Goal: Task Accomplishment & Management: Manage account settings

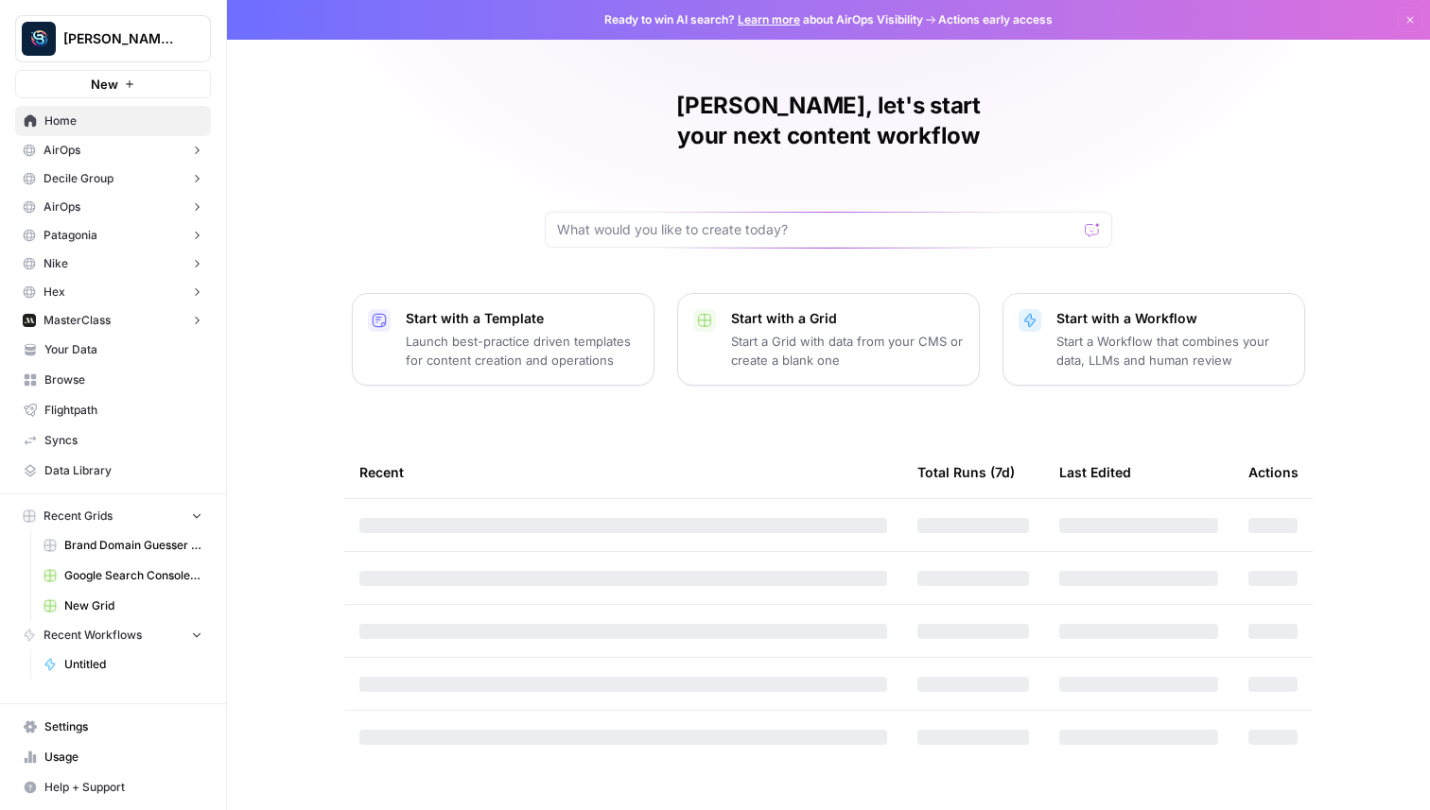
click at [113, 734] on span "Settings" at bounding box center [123, 727] width 158 height 17
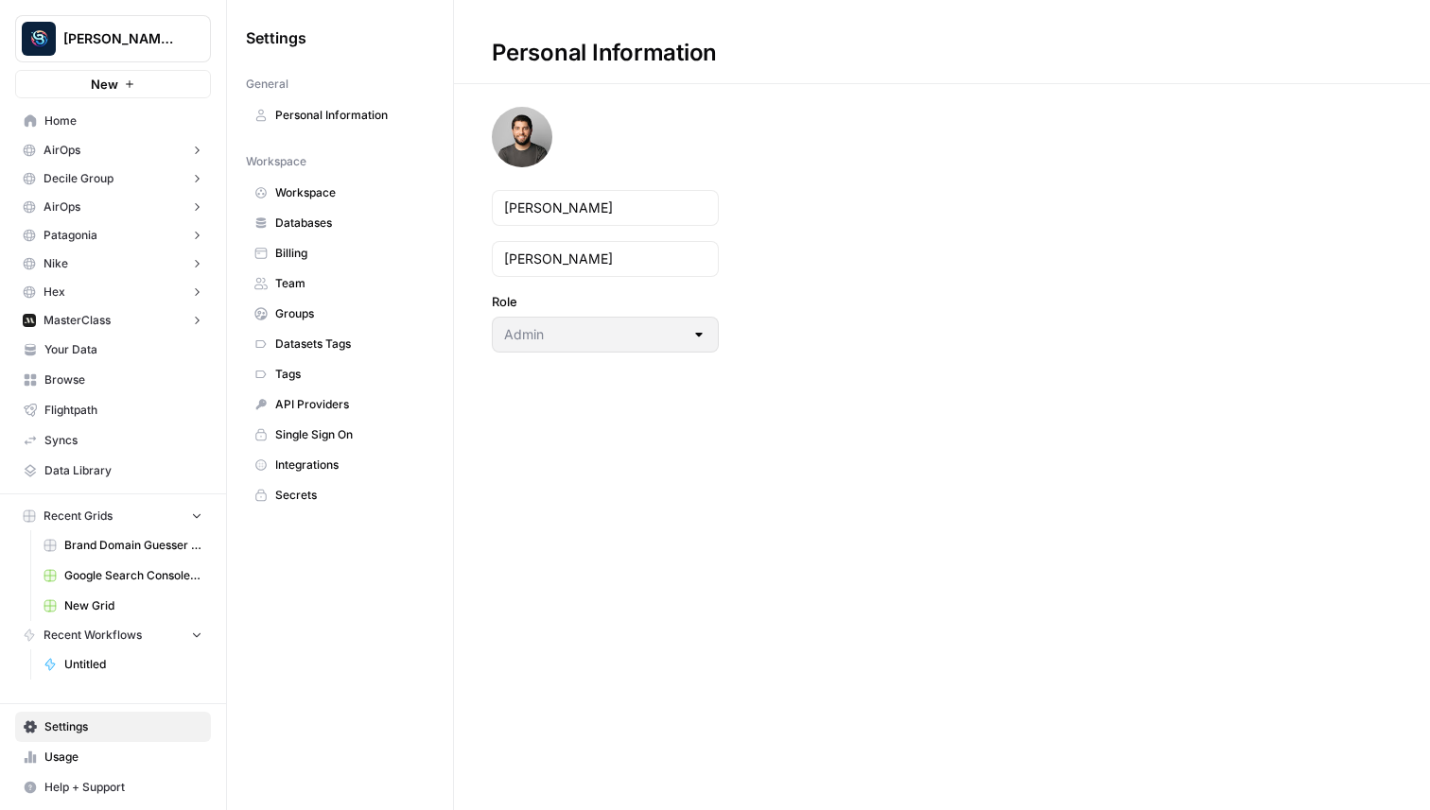
click at [325, 198] on span "Workspace" at bounding box center [350, 192] width 150 height 17
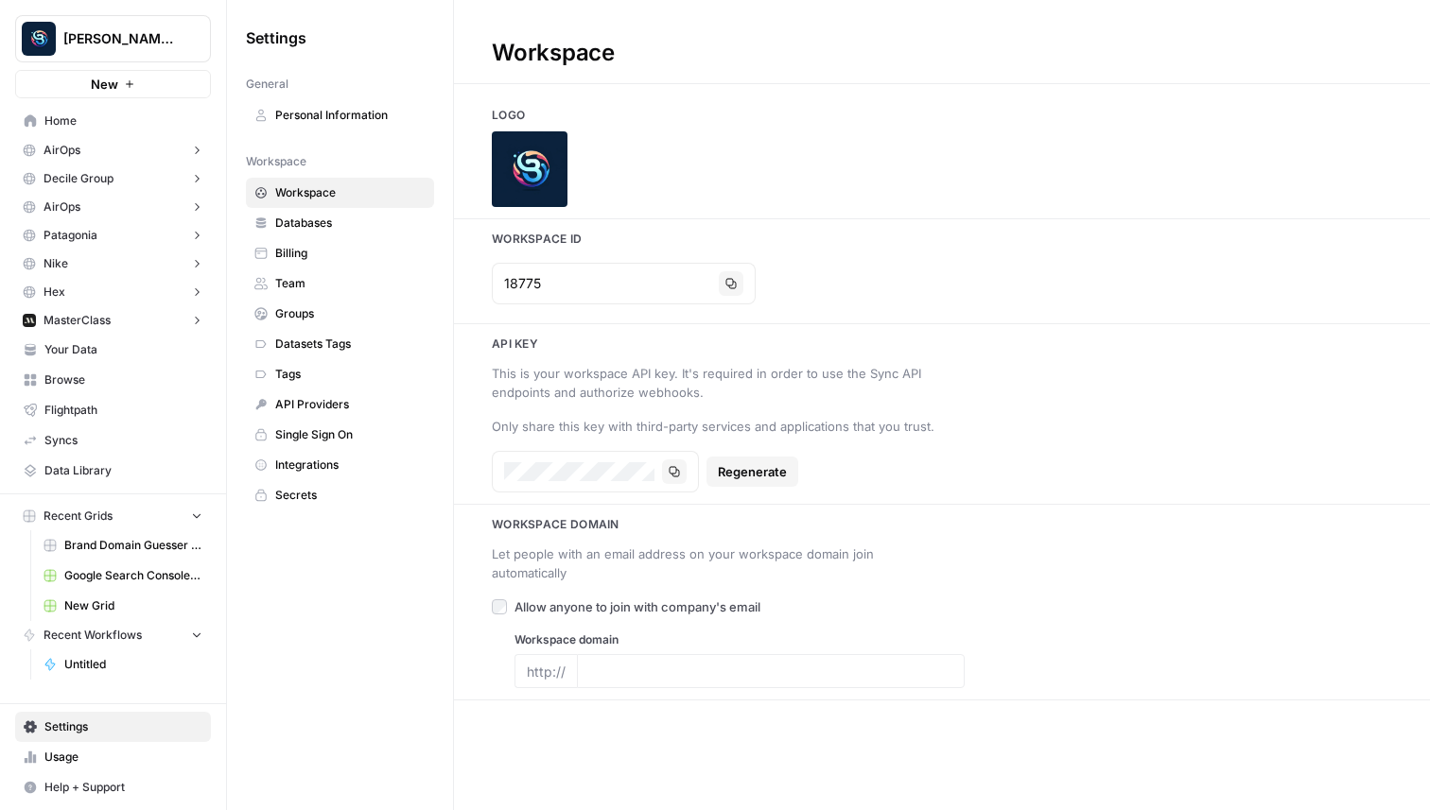
click at [307, 219] on span "Databases" at bounding box center [350, 223] width 150 height 17
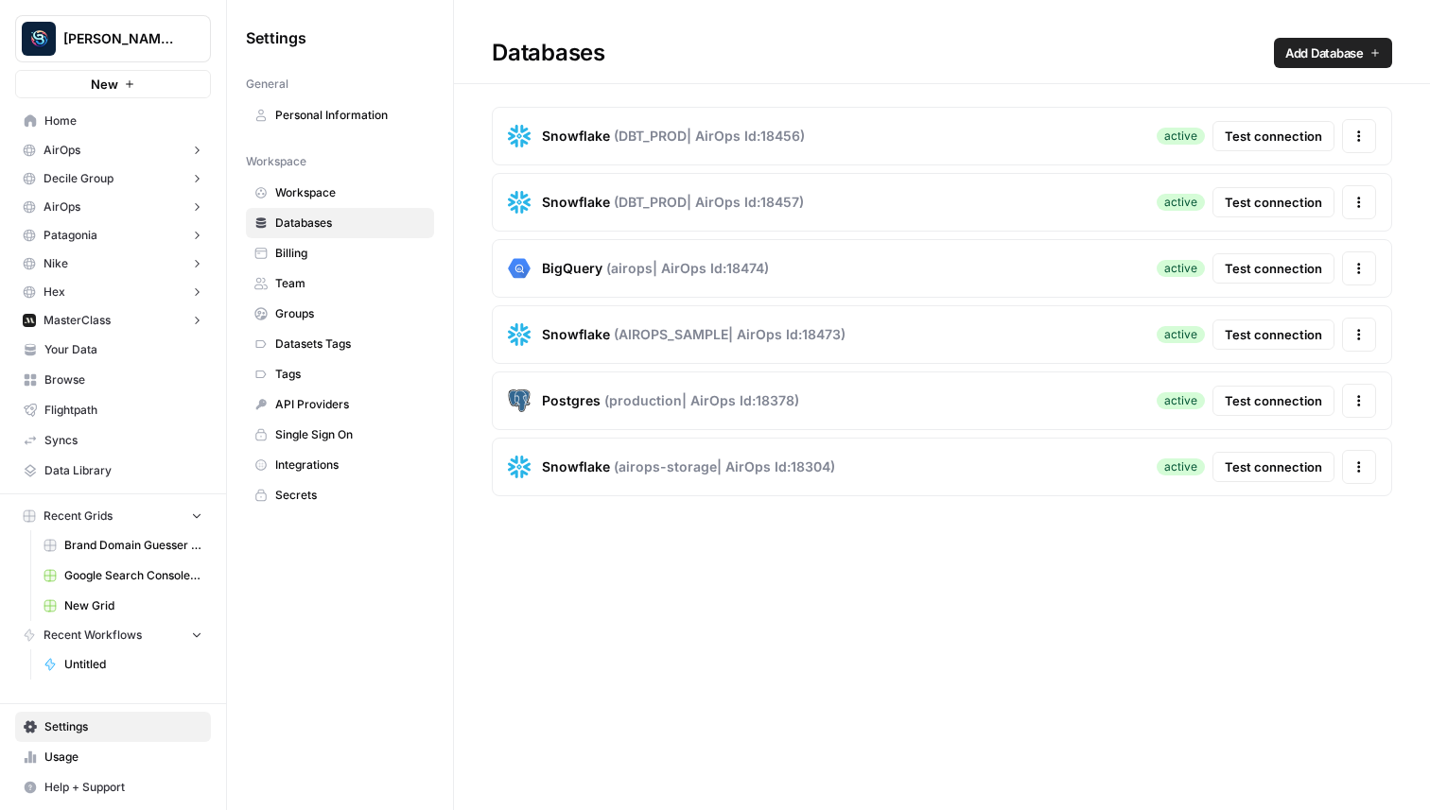
click at [1274, 150] on button "Test connection" at bounding box center [1273, 136] width 122 height 30
